Goal: Task Accomplishment & Management: Use online tool/utility

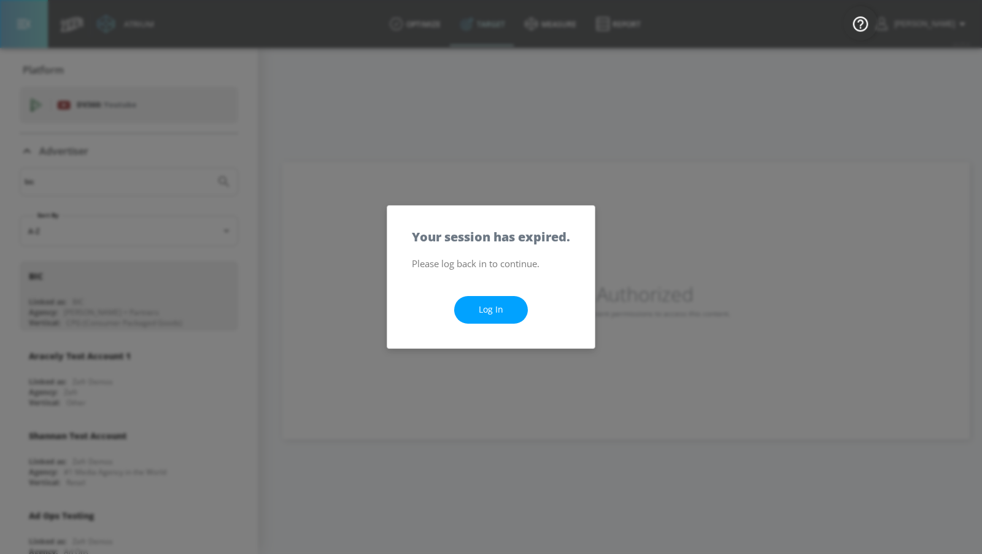
scroll to position [8052, 0]
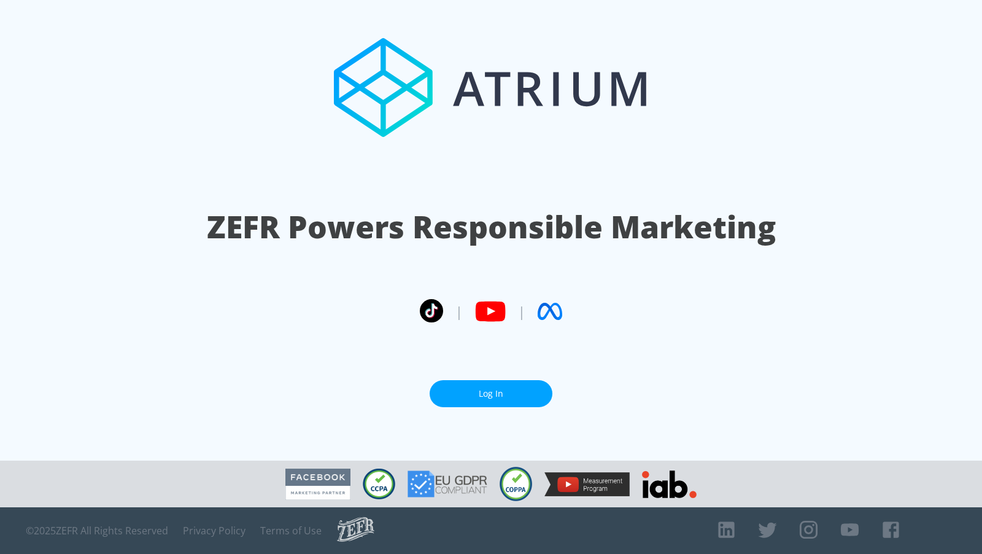
click at [500, 399] on link "Log In" at bounding box center [491, 394] width 123 height 28
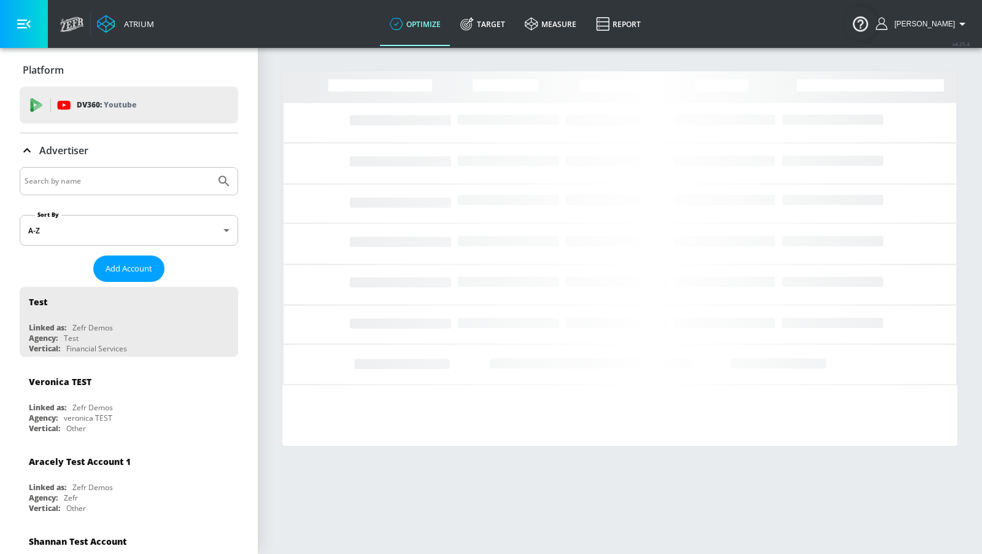
click at [134, 185] on input "Search by name" at bounding box center [118, 181] width 186 height 16
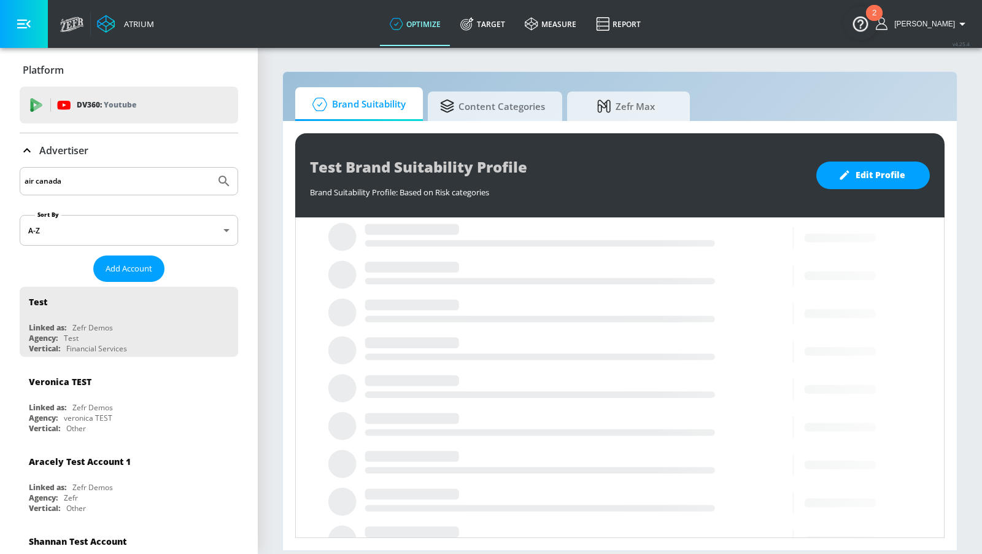
type input "air canada"
click at [211, 168] on button "Submit Search" at bounding box center [224, 181] width 27 height 27
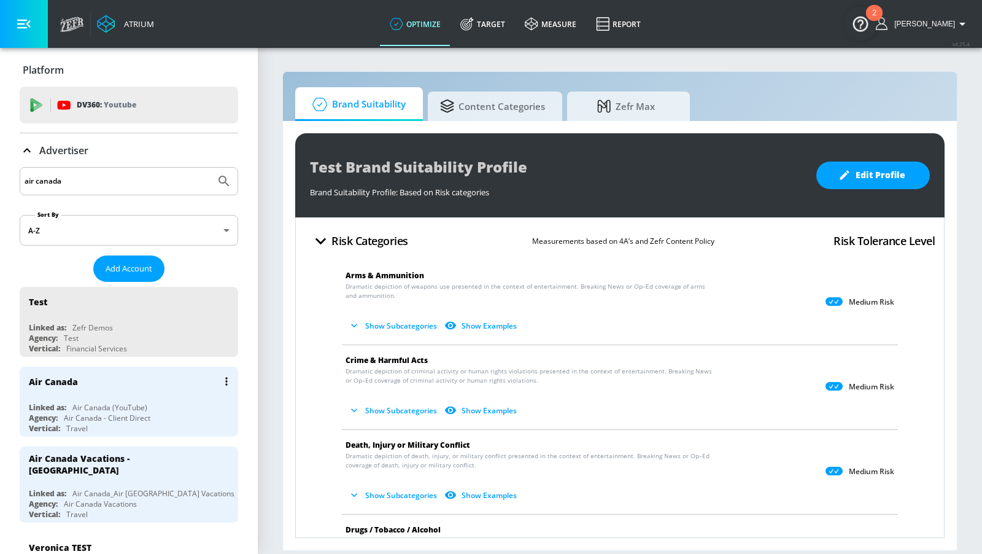
click at [171, 402] on div "Linked as: Air Canada (YouTube)" at bounding box center [132, 407] width 206 height 10
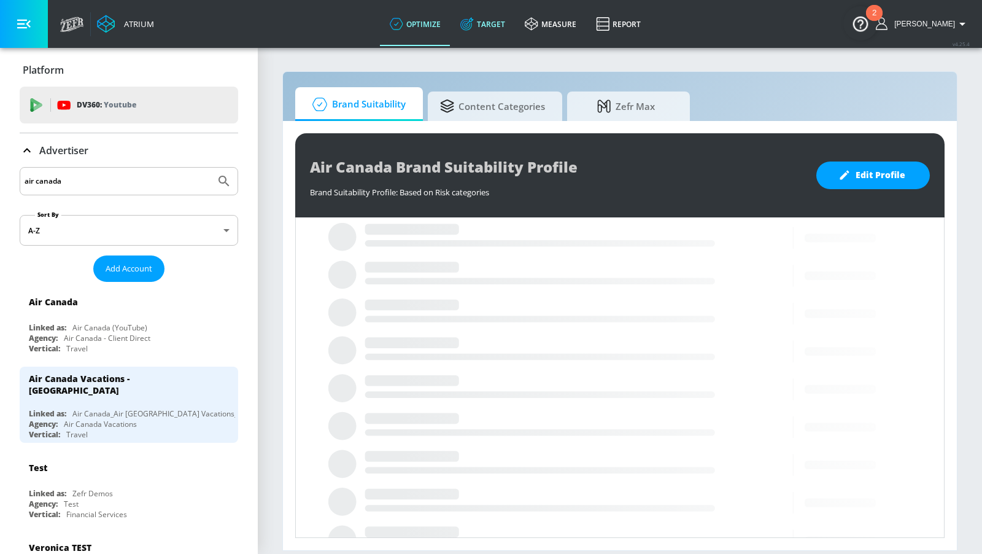
click at [499, 33] on link "Target" at bounding box center [483, 24] width 64 height 44
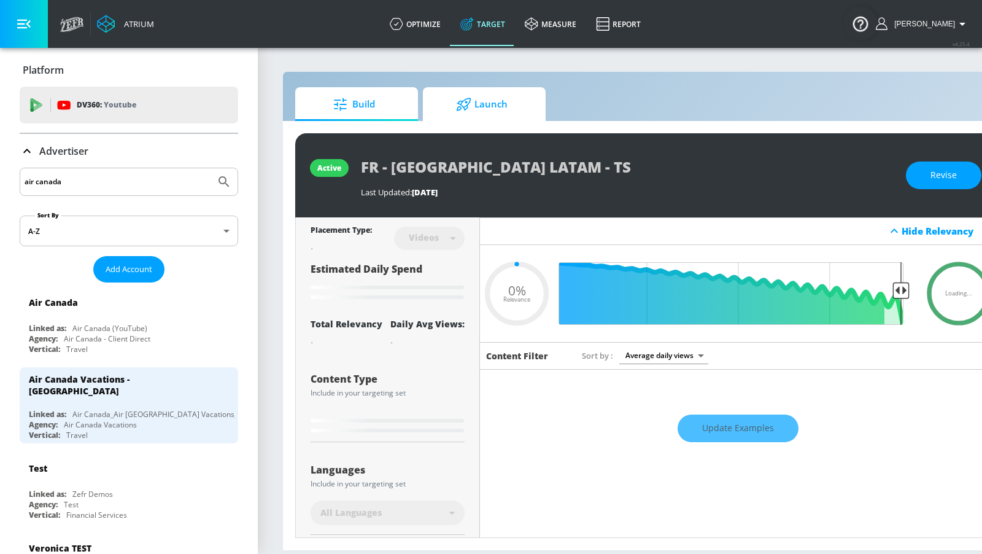
type input "0.05"
click at [494, 110] on span "Launch" at bounding box center [481, 104] width 93 height 29
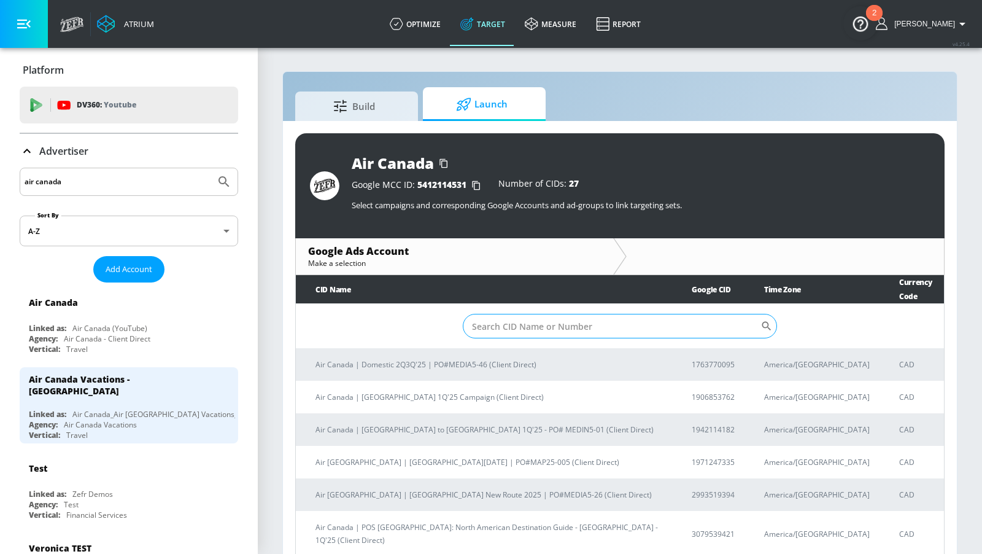
click at [669, 316] on input "Sort By" at bounding box center [612, 326] width 298 height 25
paste input "ENG - Aspirational Fall - TS - 2.84B GDV"
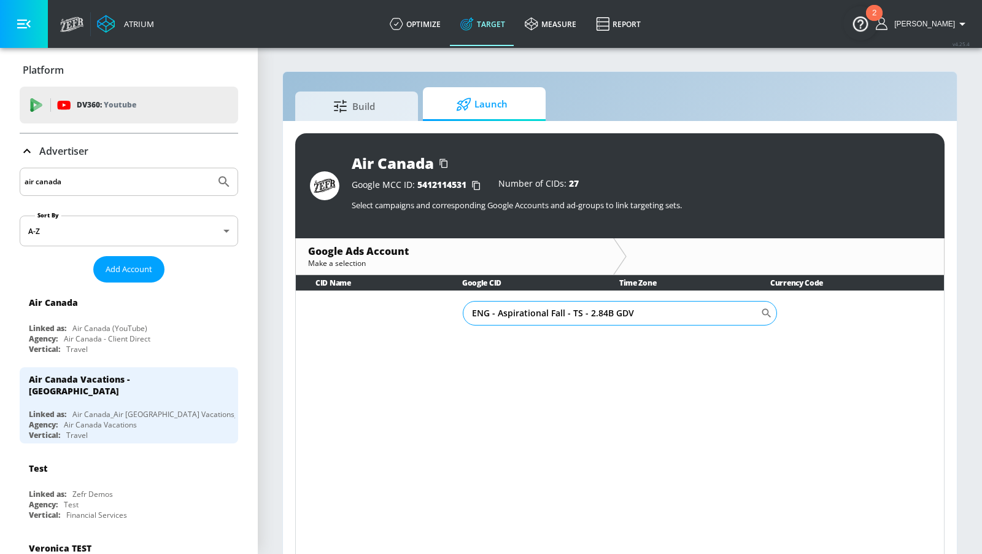
drag, startPoint x: 580, startPoint y: 314, endPoint x: 695, endPoint y: 314, distance: 114.8
click at [682, 314] on input "ENG - Aspirational Fall - TS - 2.84B GDV" at bounding box center [612, 313] width 298 height 25
type input "ENG - Aspirational Fall - TS"
click at [623, 312] on input "ENG - Aspirational Fall - TS" at bounding box center [612, 313] width 298 height 25
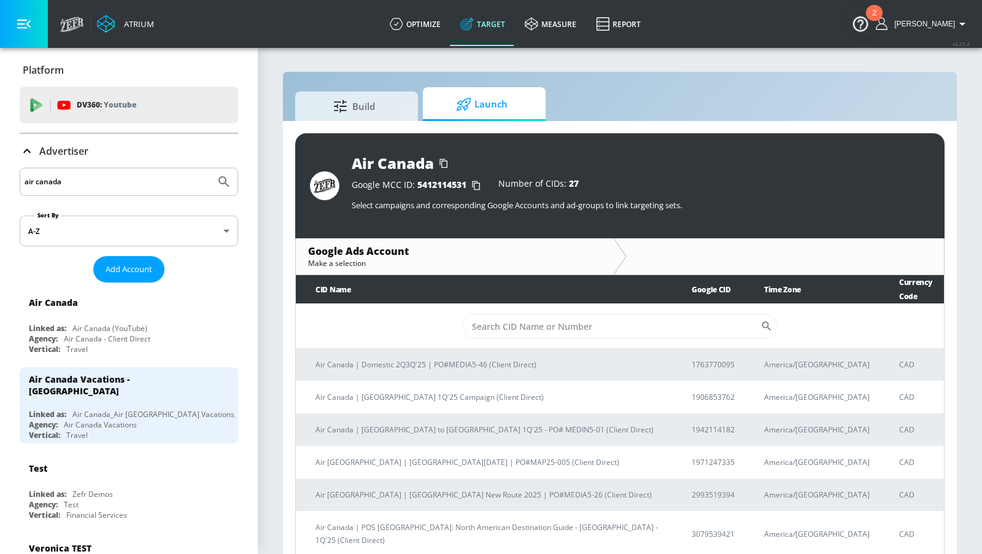
scroll to position [259, 0]
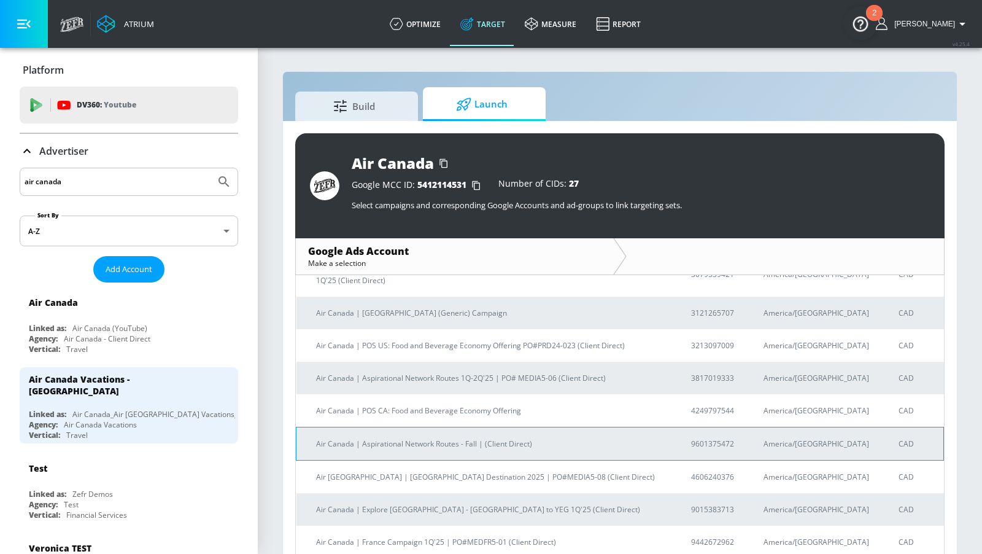
click at [460, 437] on p "Air Canada | Aspirational Network Routes - Fall | (Client Direct)" at bounding box center [489, 443] width 346 height 13
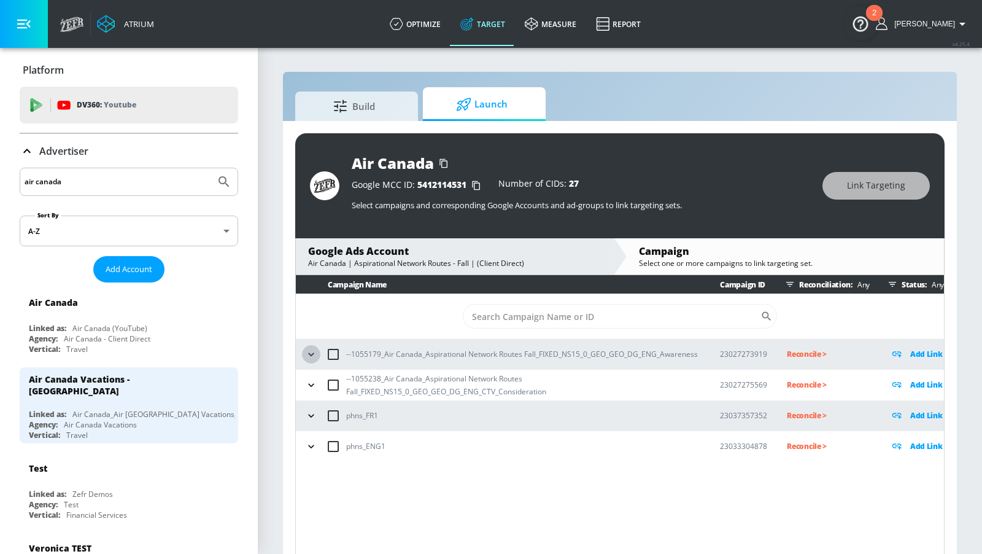
click at [310, 354] on icon "button" at bounding box center [311, 353] width 6 height 3
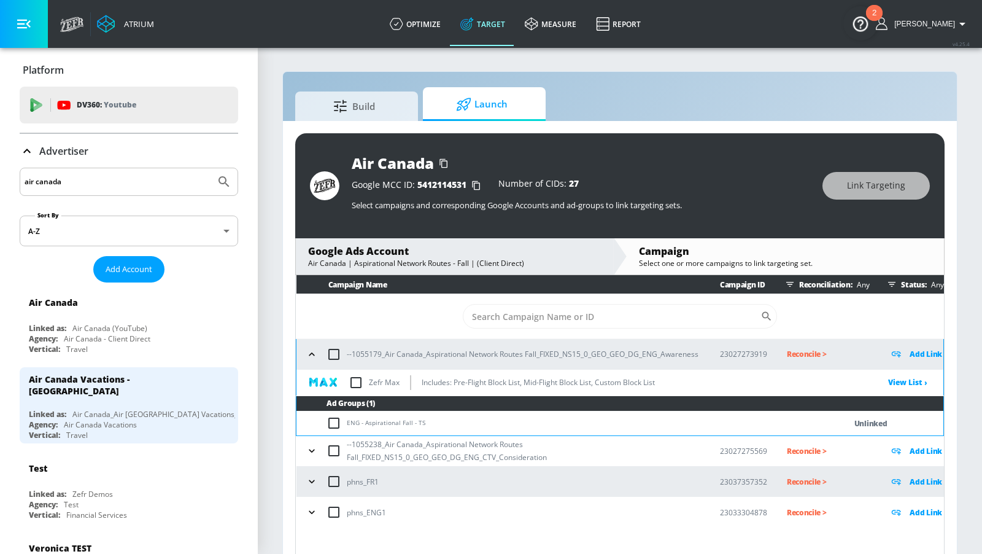
click at [312, 451] on icon "button" at bounding box center [312, 450] width 12 height 12
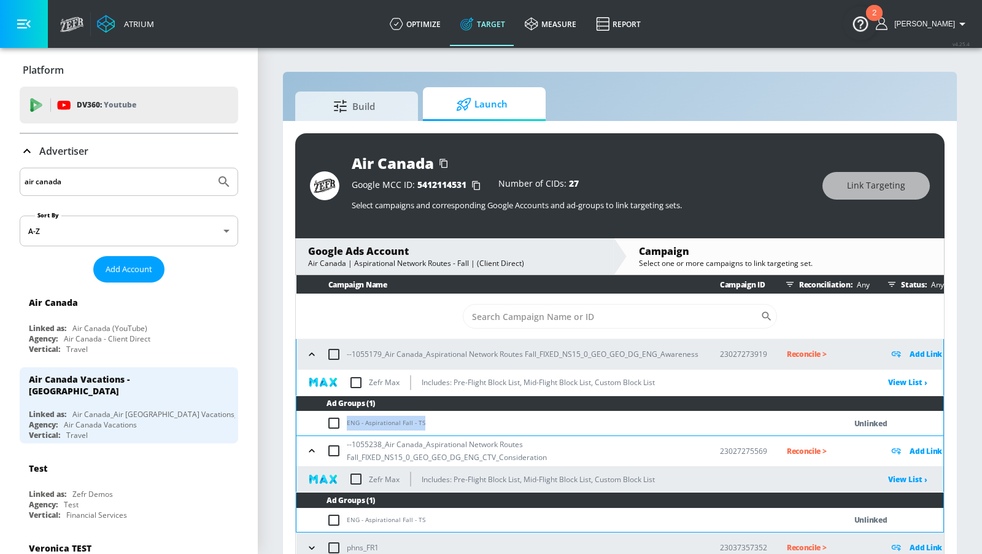
drag, startPoint x: 426, startPoint y: 423, endPoint x: 343, endPoint y: 423, distance: 83.5
click at [343, 423] on td "ENG - Aspirational Fall - TS" at bounding box center [559, 423] width 524 height 24
copy td "ENG - Aspirational Fall - TS"
click at [343, 422] on input "checkbox" at bounding box center [337, 423] width 20 height 15
checkbox input "true"
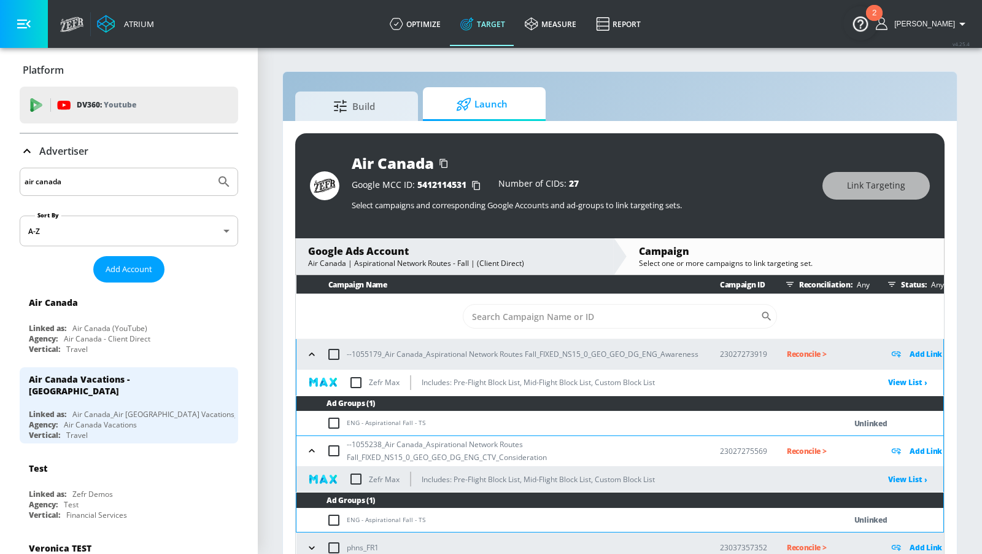
checkbox input "true"
click at [334, 522] on input "checkbox" at bounding box center [337, 520] width 20 height 15
checkbox input "true"
click at [860, 182] on span "Link Targeting" at bounding box center [876, 185] width 58 height 15
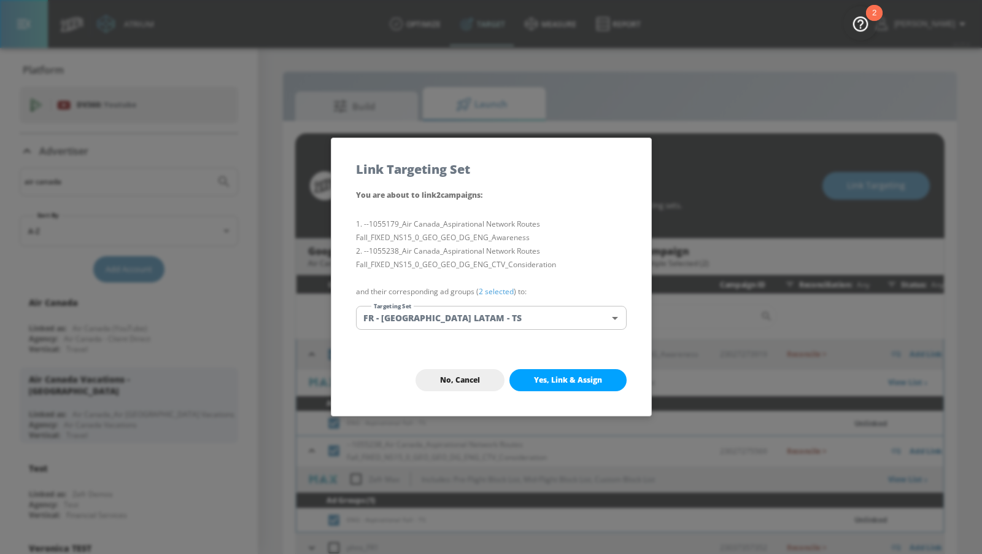
click at [531, 303] on div "You are about to link 2 campaign s : --1055179_Air Canada_Aspirational Network …" at bounding box center [492, 266] width 320 height 157
click at [527, 324] on body "Atrium optimize Target measure Report optimize Target measure Report v 4.25.4 […" at bounding box center [491, 286] width 982 height 572
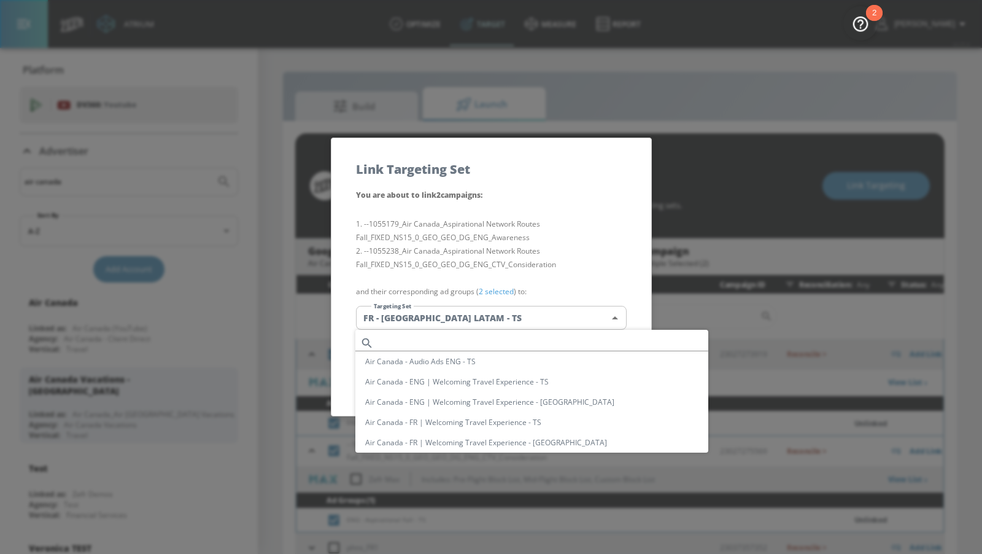
click at [519, 338] on input "text" at bounding box center [544, 343] width 330 height 17
paste input "ENG - Aspirational Fall - TS"
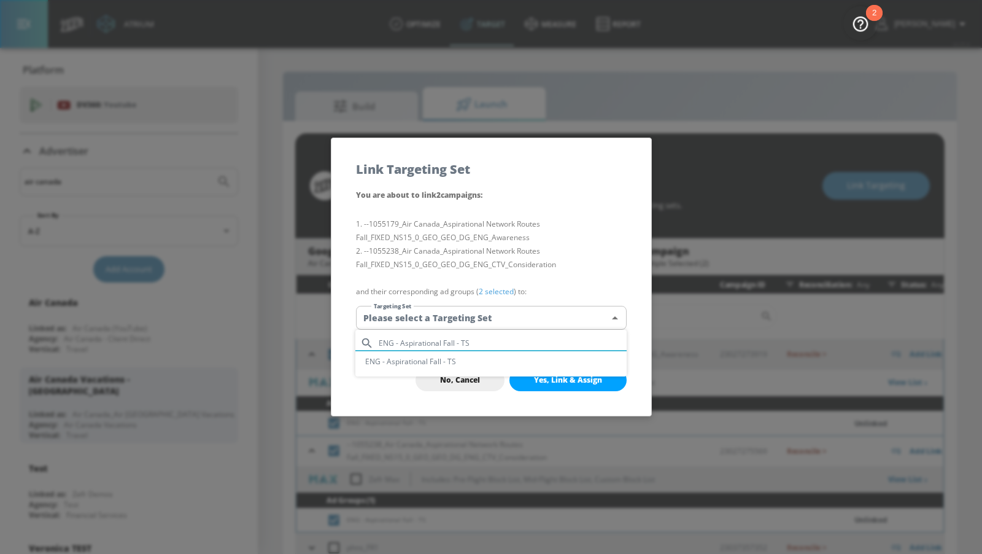
type input "ENG - Aspirational Fall - TS"
click at [511, 360] on li "ENG - Aspirational Fall - TS" at bounding box center [490, 361] width 271 height 20
type input "2b253e13-348a-4b43-9a62-c0bb7e14560d"
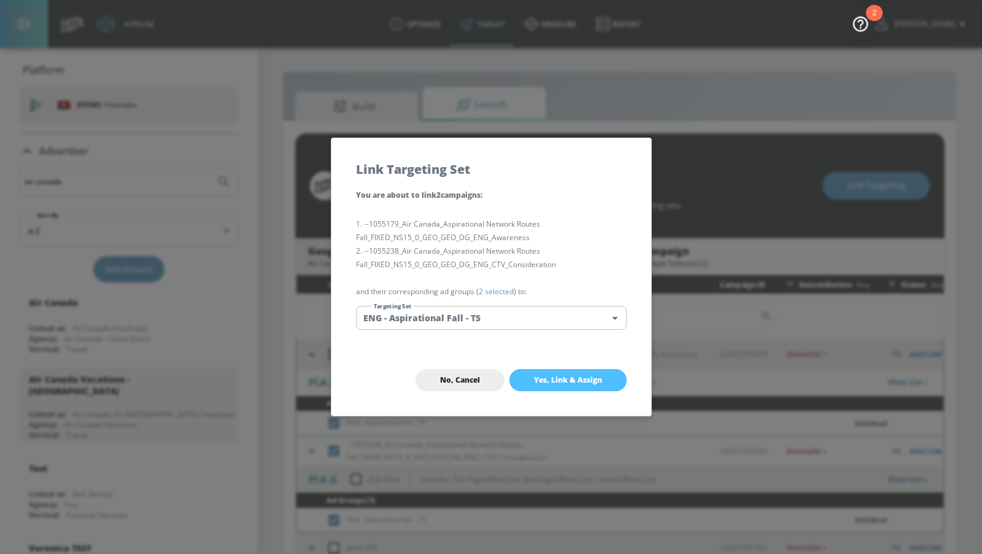
click at [559, 381] on span "Yes, Link & Assign" at bounding box center [568, 380] width 68 height 10
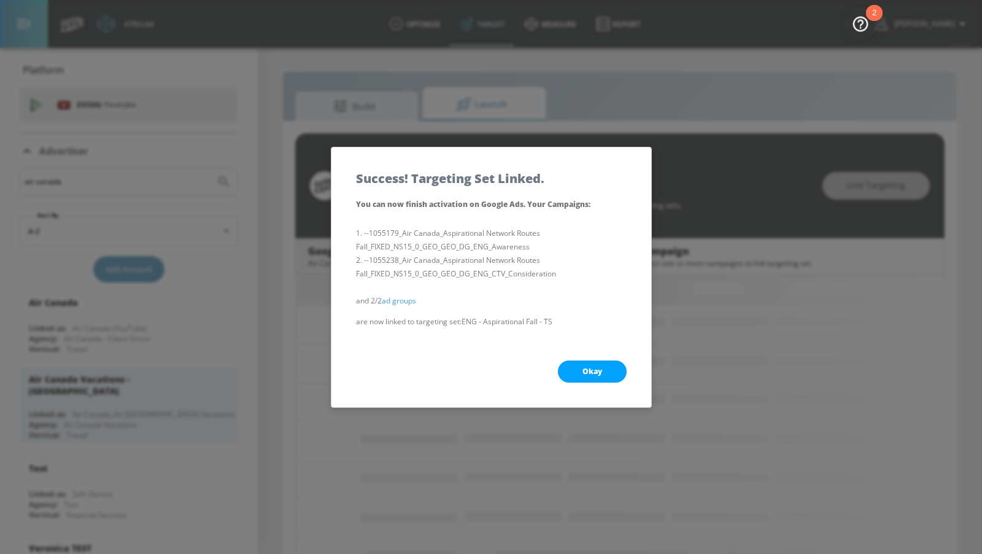
click at [588, 370] on span "Okay" at bounding box center [593, 372] width 20 height 10
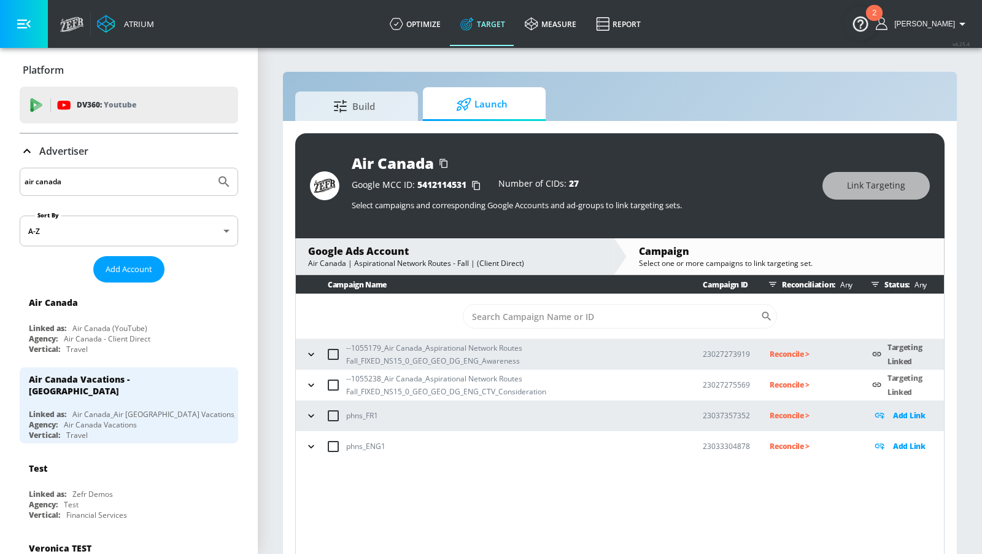
click at [790, 352] on p "Reconcile >" at bounding box center [811, 354] width 83 height 14
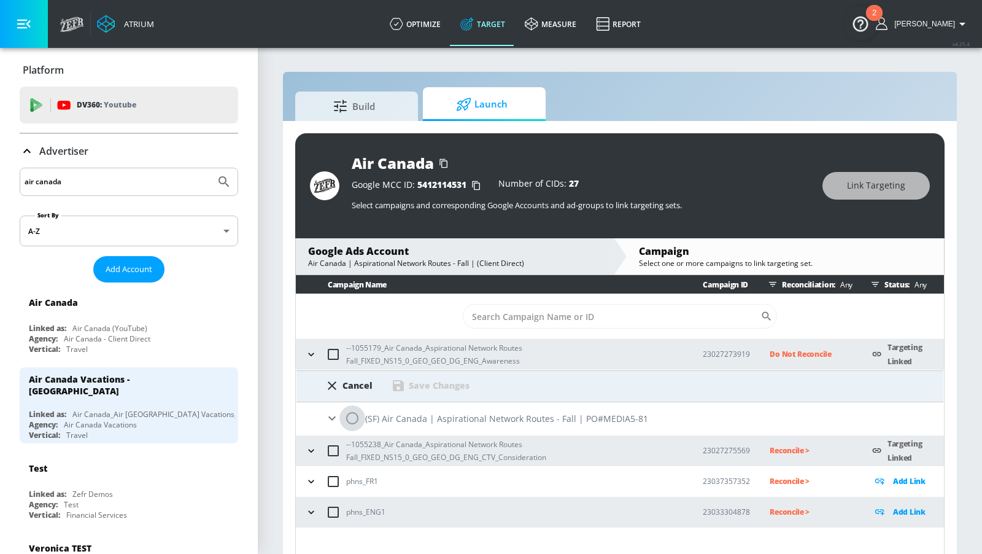
click at [353, 421] on input "radio" at bounding box center [352, 418] width 26 height 26
radio input "true"
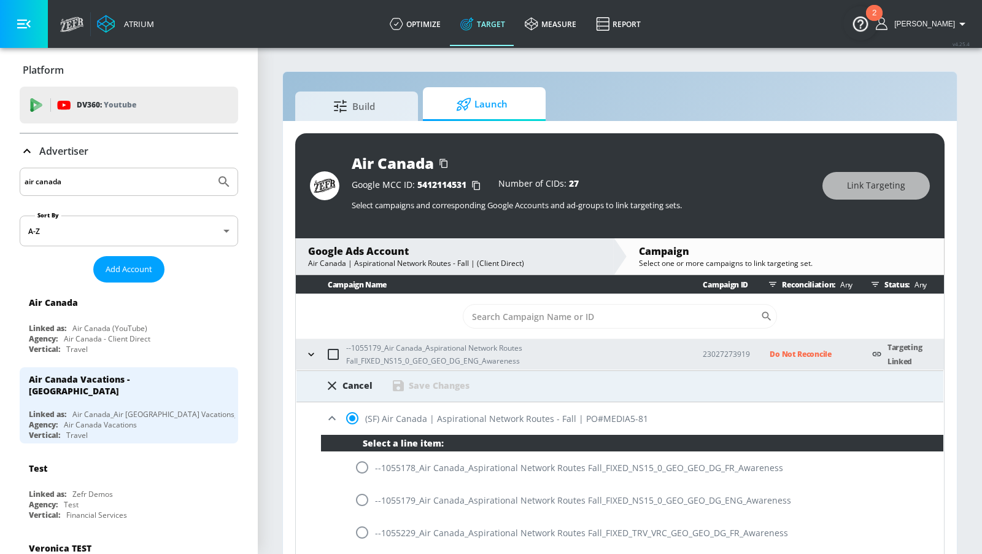
click at [363, 498] on input "radio" at bounding box center [362, 500] width 26 height 26
radio input "true"
click at [459, 395] on div "Cancel Save Changes" at bounding box center [620, 386] width 647 height 32
click at [453, 387] on div "Save Changes" at bounding box center [439, 385] width 61 height 12
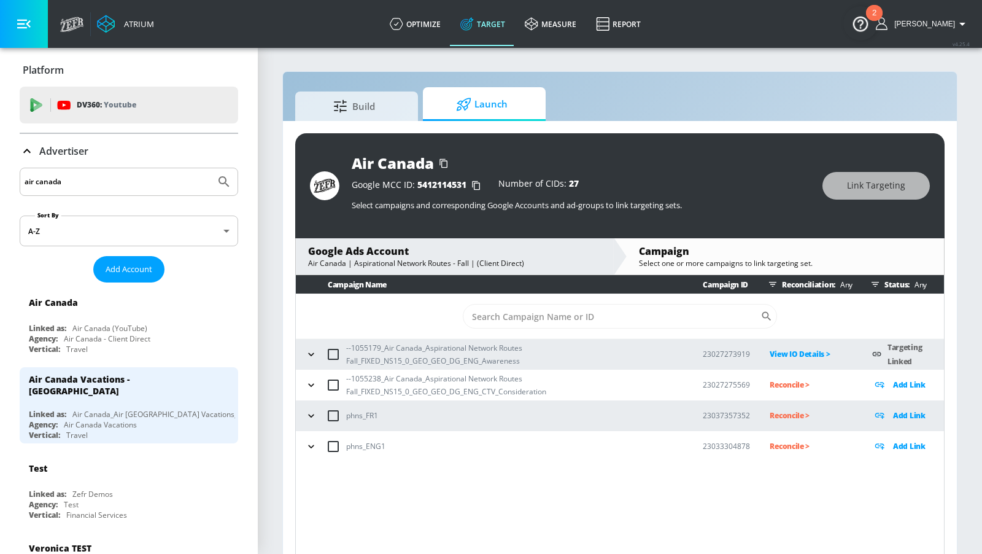
click at [780, 385] on p "Reconcile >" at bounding box center [811, 385] width 83 height 14
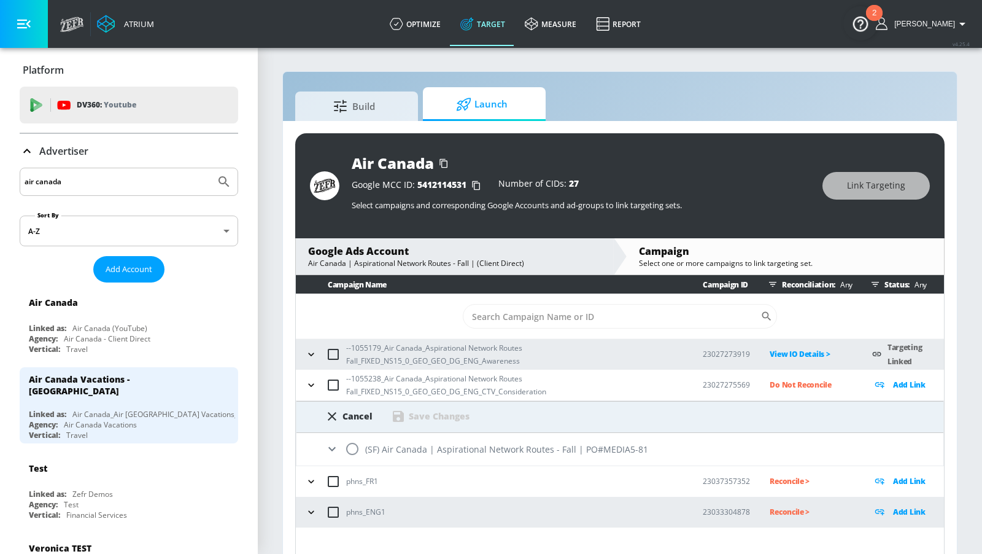
click at [357, 455] on input "radio" at bounding box center [352, 449] width 26 height 26
radio input "true"
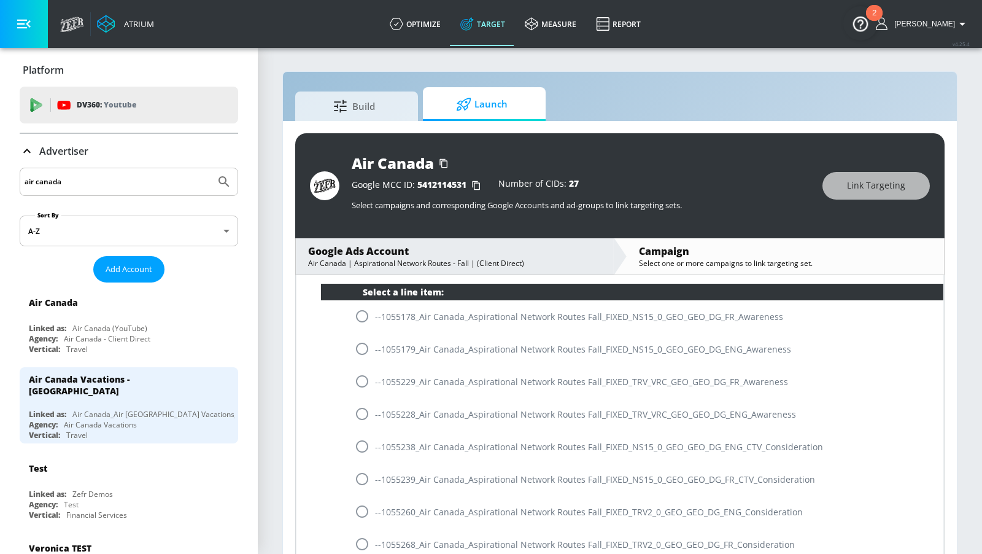
scroll to position [185, 0]
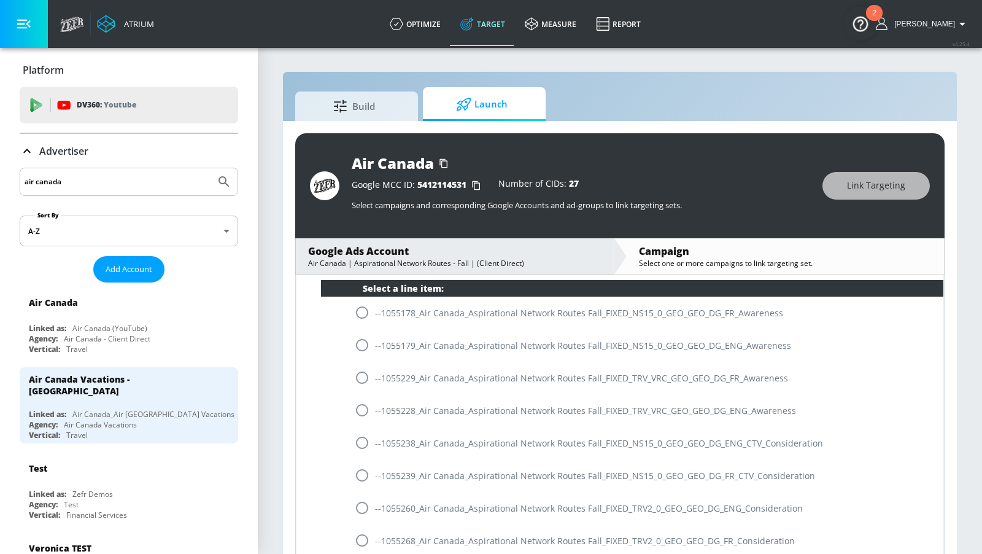
click at [359, 444] on input "radio" at bounding box center [362, 443] width 26 height 26
radio input "true"
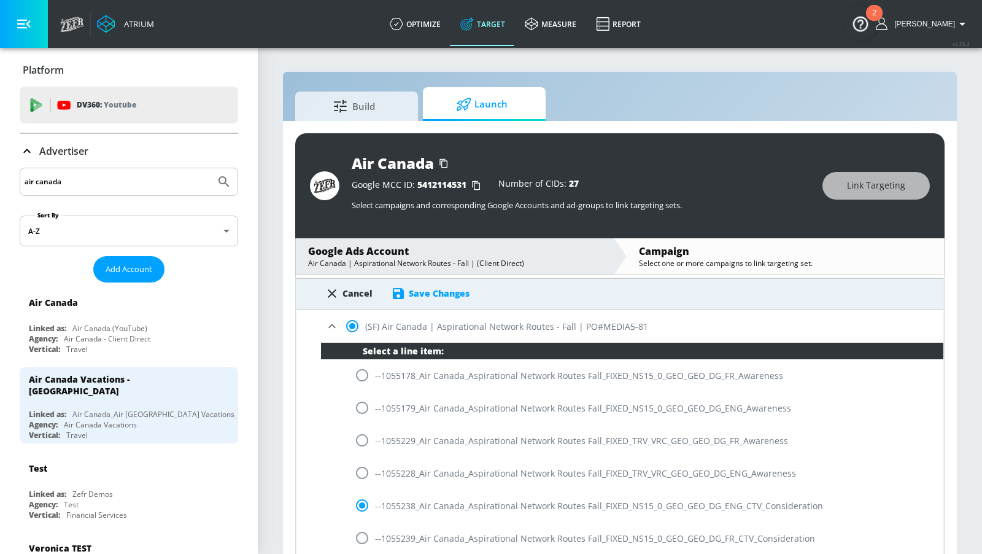
scroll to position [115, 0]
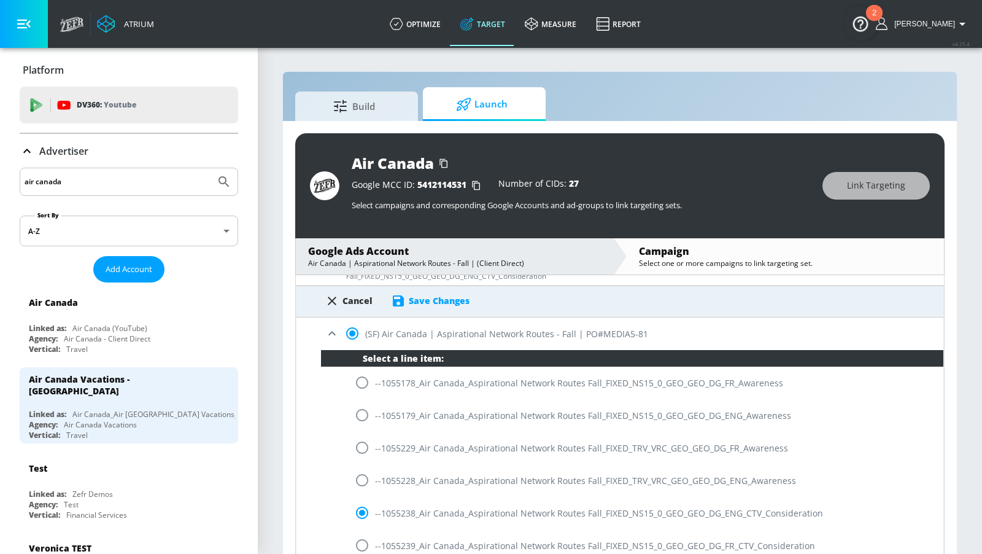
click at [433, 302] on div "Save Changes" at bounding box center [439, 301] width 61 height 12
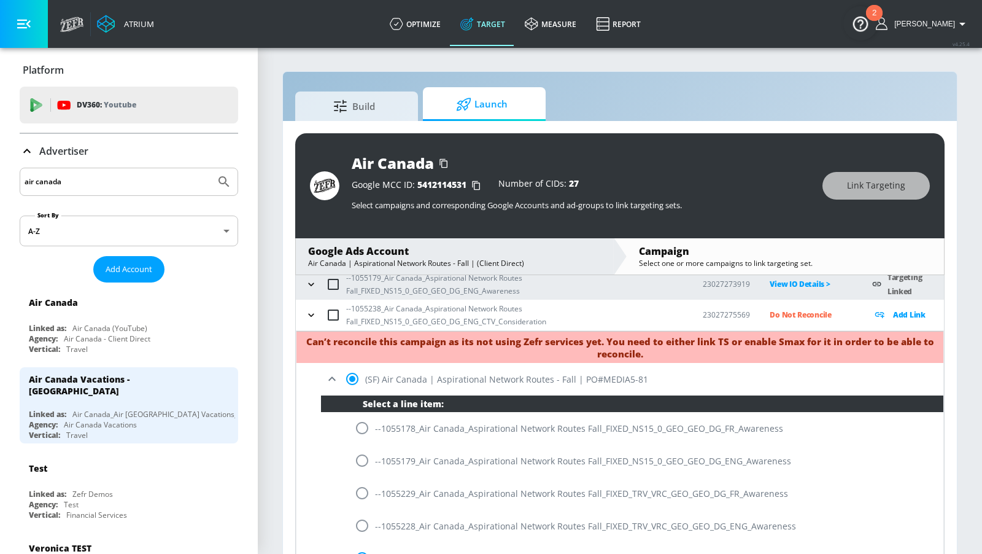
scroll to position [63, 0]
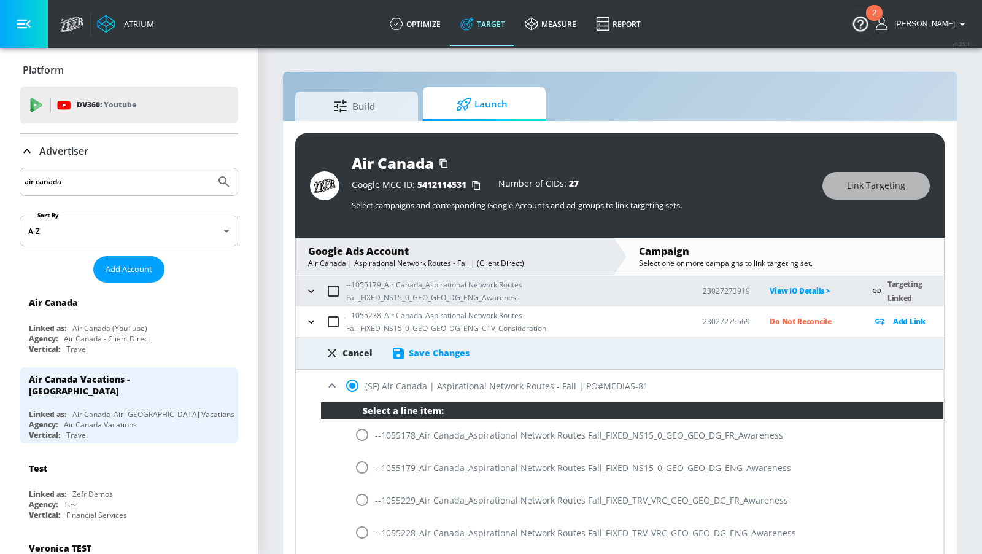
click at [332, 381] on icon at bounding box center [332, 385] width 15 height 15
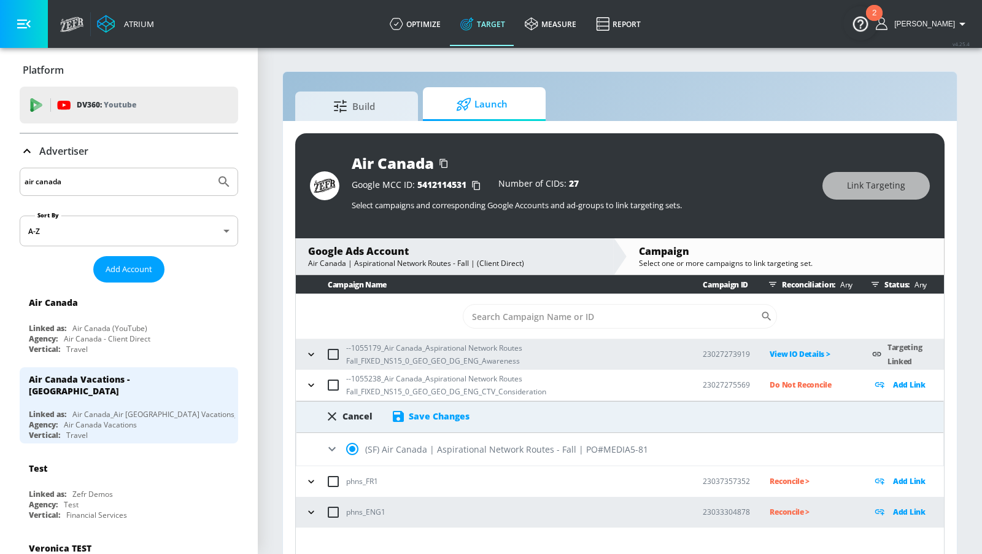
click at [316, 383] on icon "button" at bounding box center [311, 385] width 12 height 12
click at [328, 413] on icon at bounding box center [332, 416] width 15 height 15
radio input "false"
click at [319, 390] on div "--1055238_Air Canada_Aspirational Network Routes Fall_FIXED_NS15_0_GEO_GEO_DG_E…" at bounding box center [492, 385] width 381 height 26
click at [311, 385] on icon "button" at bounding box center [311, 385] width 12 height 12
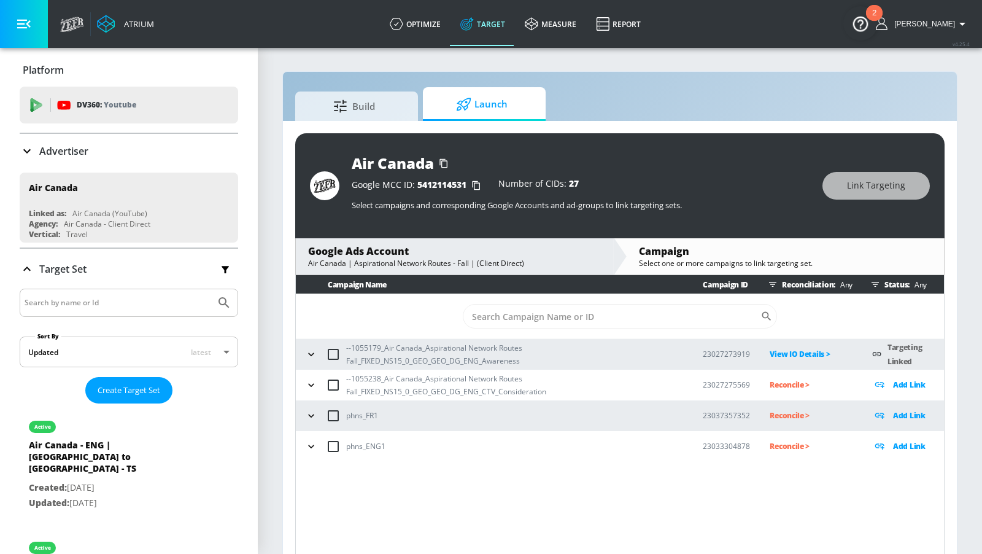
click at [314, 392] on button "button" at bounding box center [311, 385] width 18 height 18
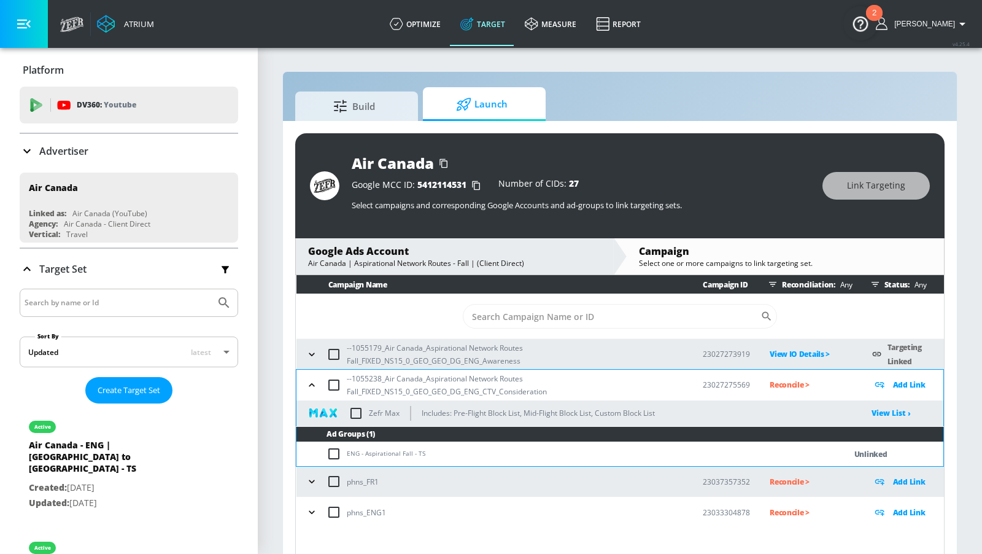
click at [328, 451] on input "checkbox" at bounding box center [337, 453] width 20 height 15
checkbox input "true"
click at [838, 185] on button "Link Targeting" at bounding box center [876, 186] width 107 height 28
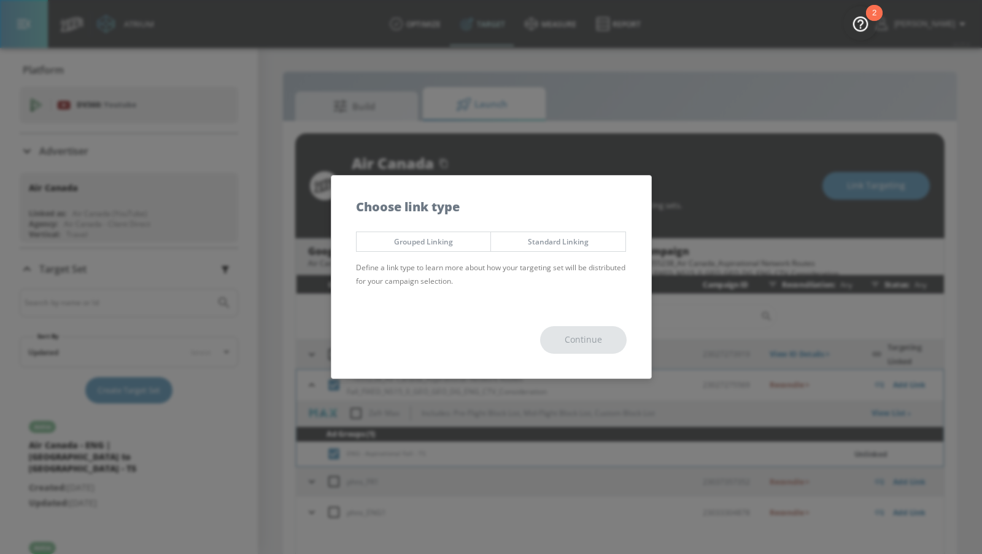
click at [527, 242] on span "Standard Linking" at bounding box center [558, 241] width 116 height 13
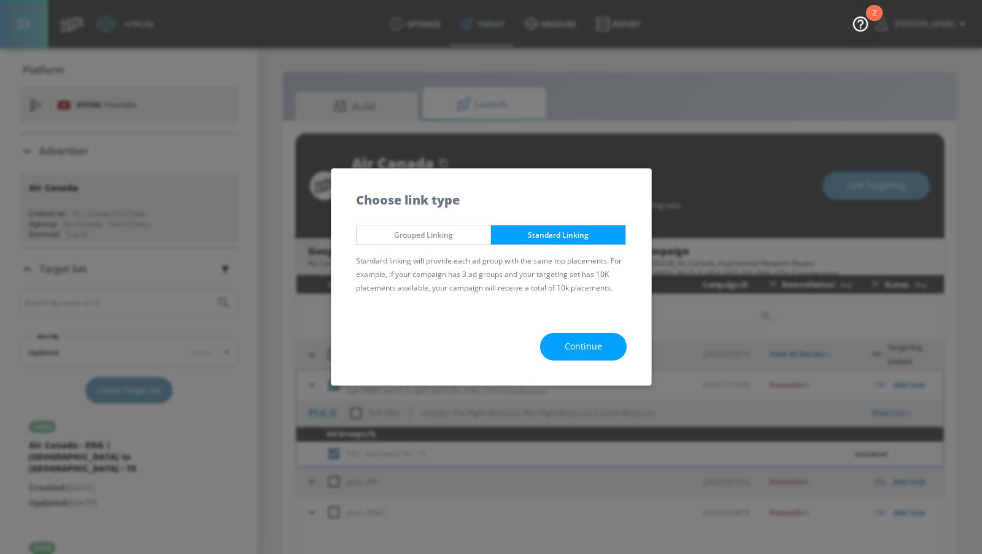
click at [595, 355] on button "Continue" at bounding box center [583, 347] width 87 height 28
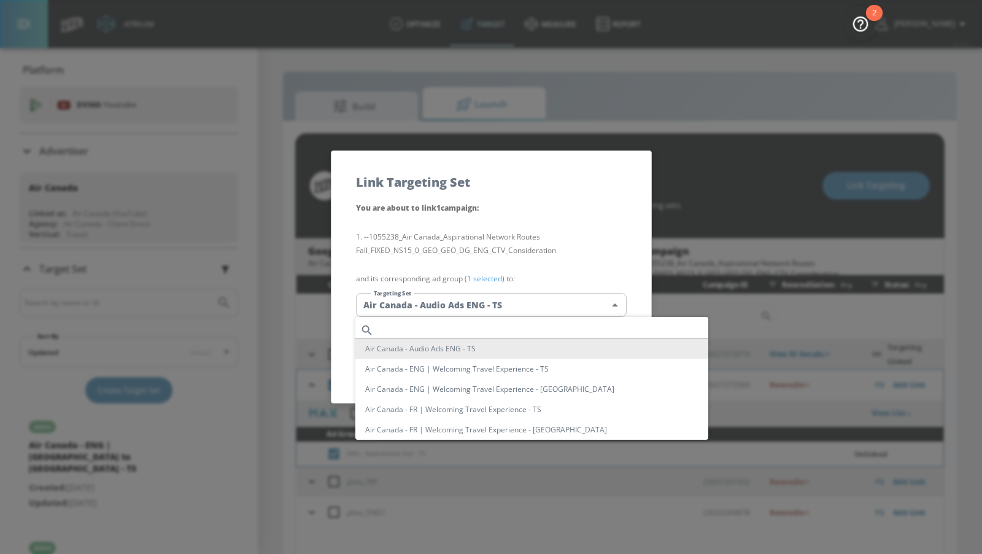
click at [533, 305] on body "Atrium optimize Target measure Report optimize Target measure Report v 4.25.4 A…" at bounding box center [491, 286] width 982 height 572
click at [495, 329] on input "text" at bounding box center [544, 330] width 330 height 17
paste input "ENG - Aspirational Fall - TS"
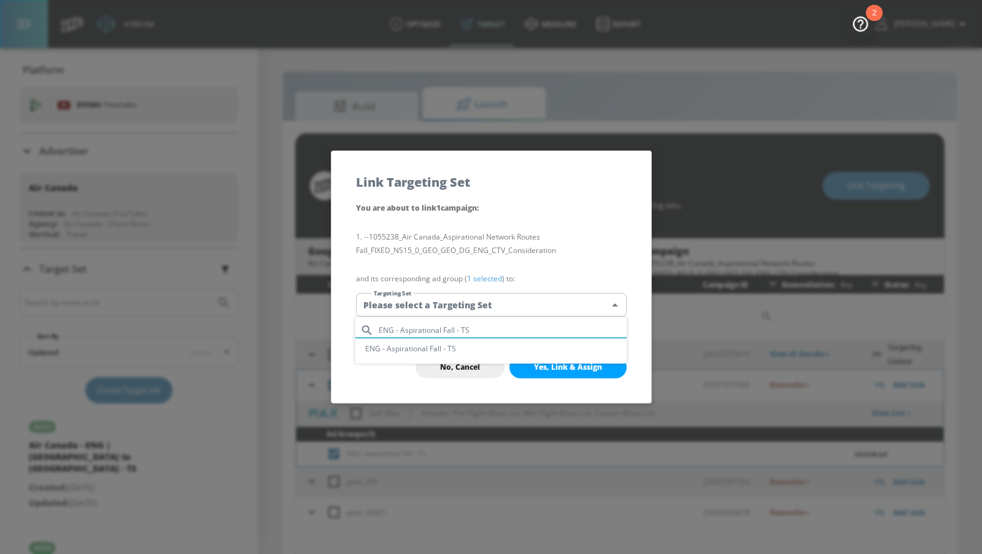
type input "ENG - Aspirational Fall - TS"
click at [491, 344] on li "ENG - Aspirational Fall - TS" at bounding box center [490, 348] width 271 height 20
type input "2b253e13-348a-4b43-9a62-c0bb7e14560d"
click at [554, 370] on span "Yes, Link & Assign" at bounding box center [568, 367] width 68 height 10
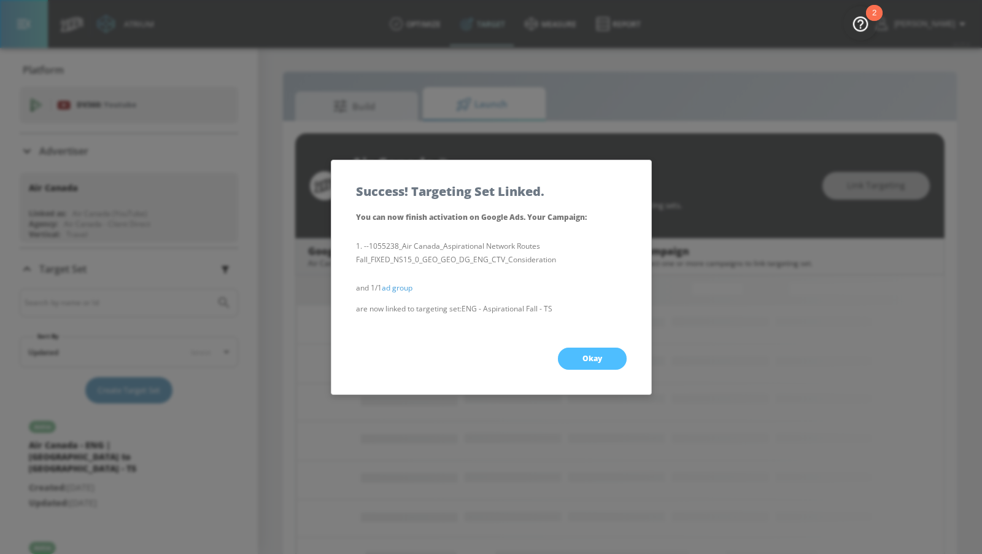
click at [563, 357] on button "Okay" at bounding box center [592, 358] width 69 height 22
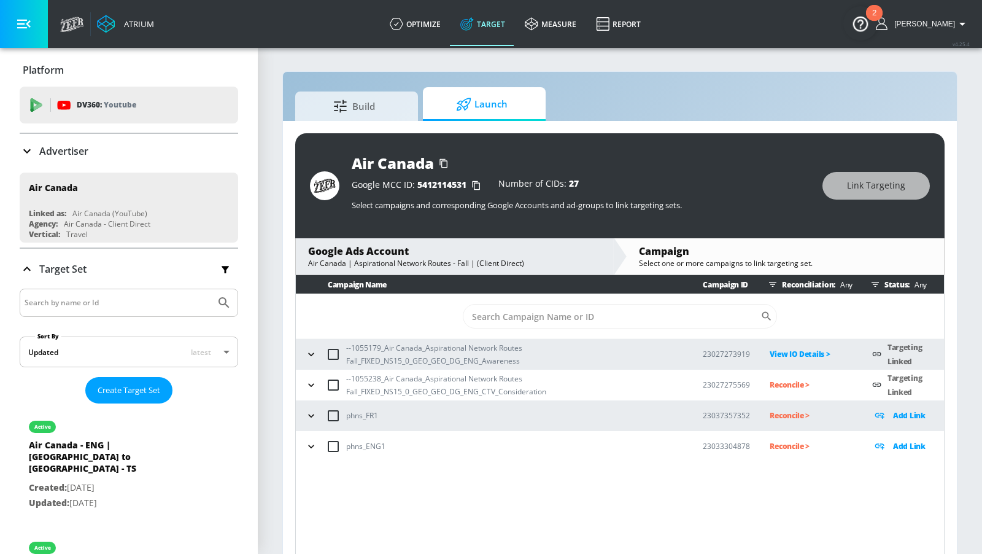
click at [780, 386] on p "Reconcile >" at bounding box center [811, 385] width 83 height 14
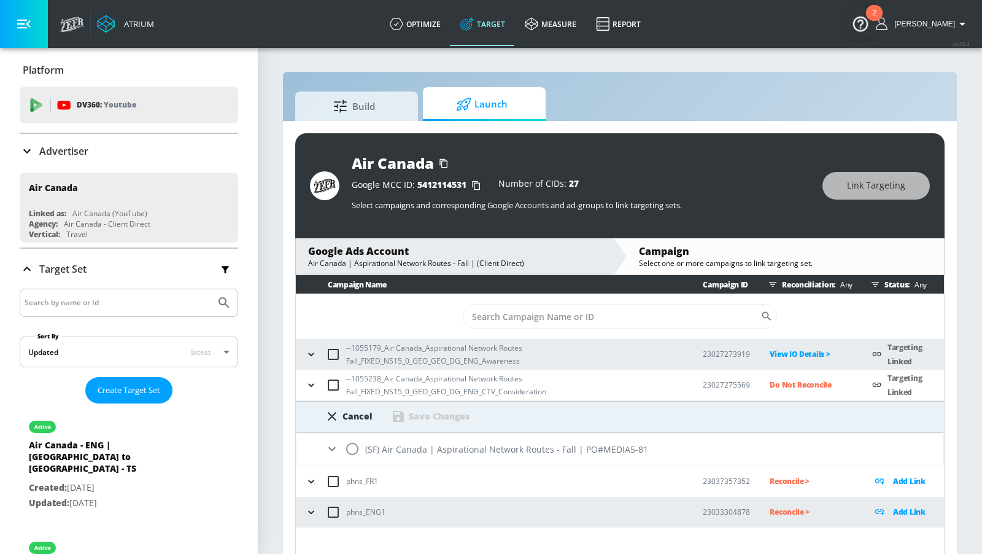
click at [355, 446] on input "radio" at bounding box center [352, 449] width 26 height 26
radio input "true"
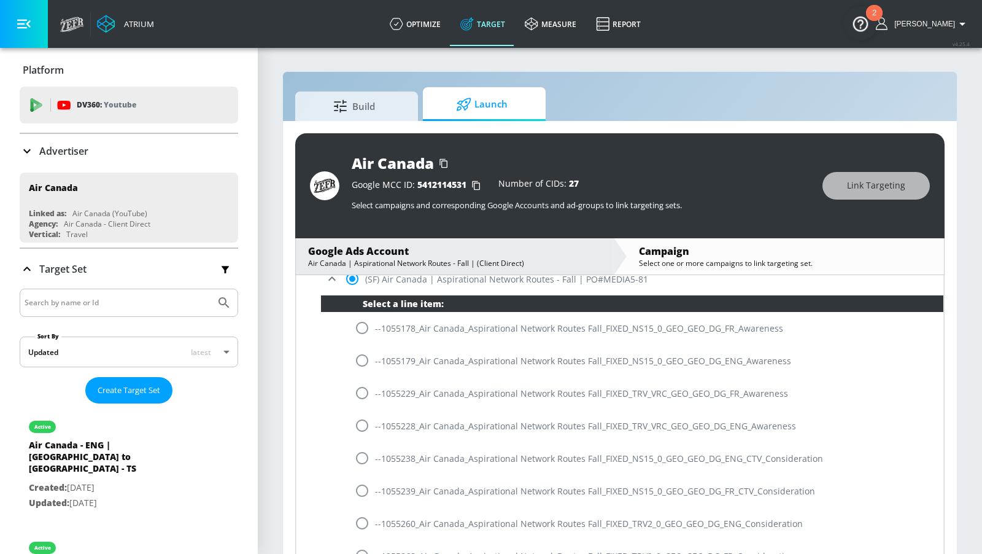
scroll to position [244, 0]
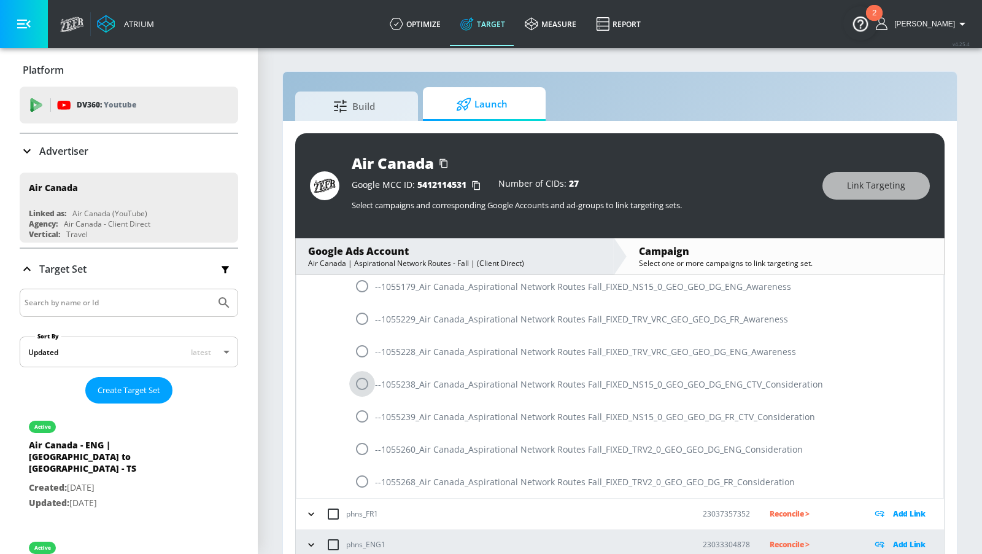
click at [363, 382] on input "radio" at bounding box center [362, 384] width 26 height 26
radio input "true"
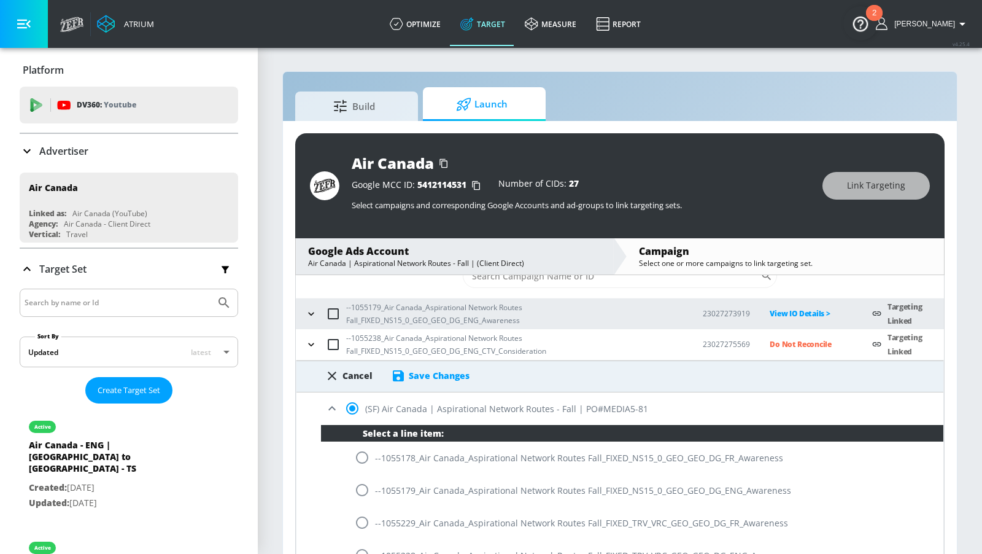
scroll to position [32, 0]
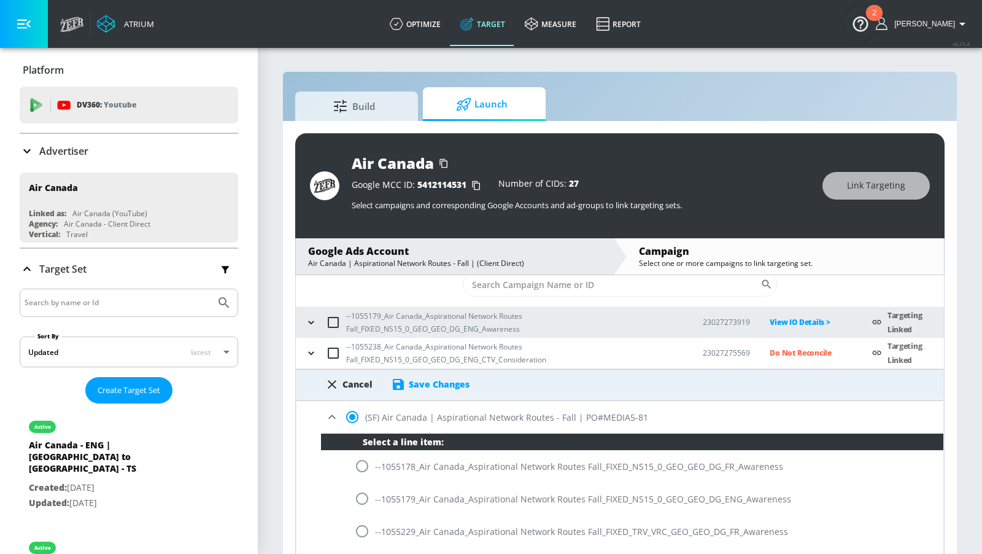
click at [429, 385] on div "Save Changes" at bounding box center [439, 384] width 61 height 12
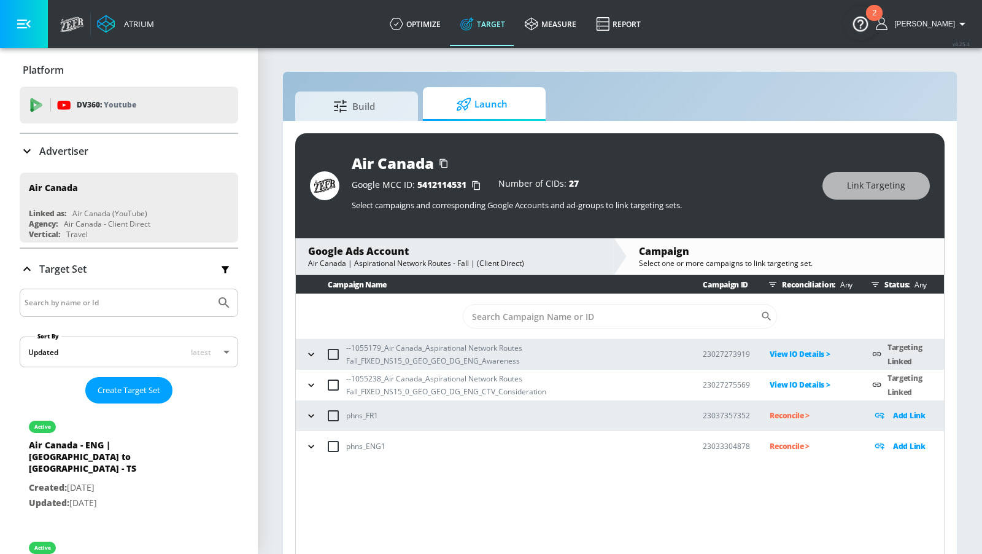
scroll to position [0, 0]
